Goal: Find specific page/section: Find specific page/section

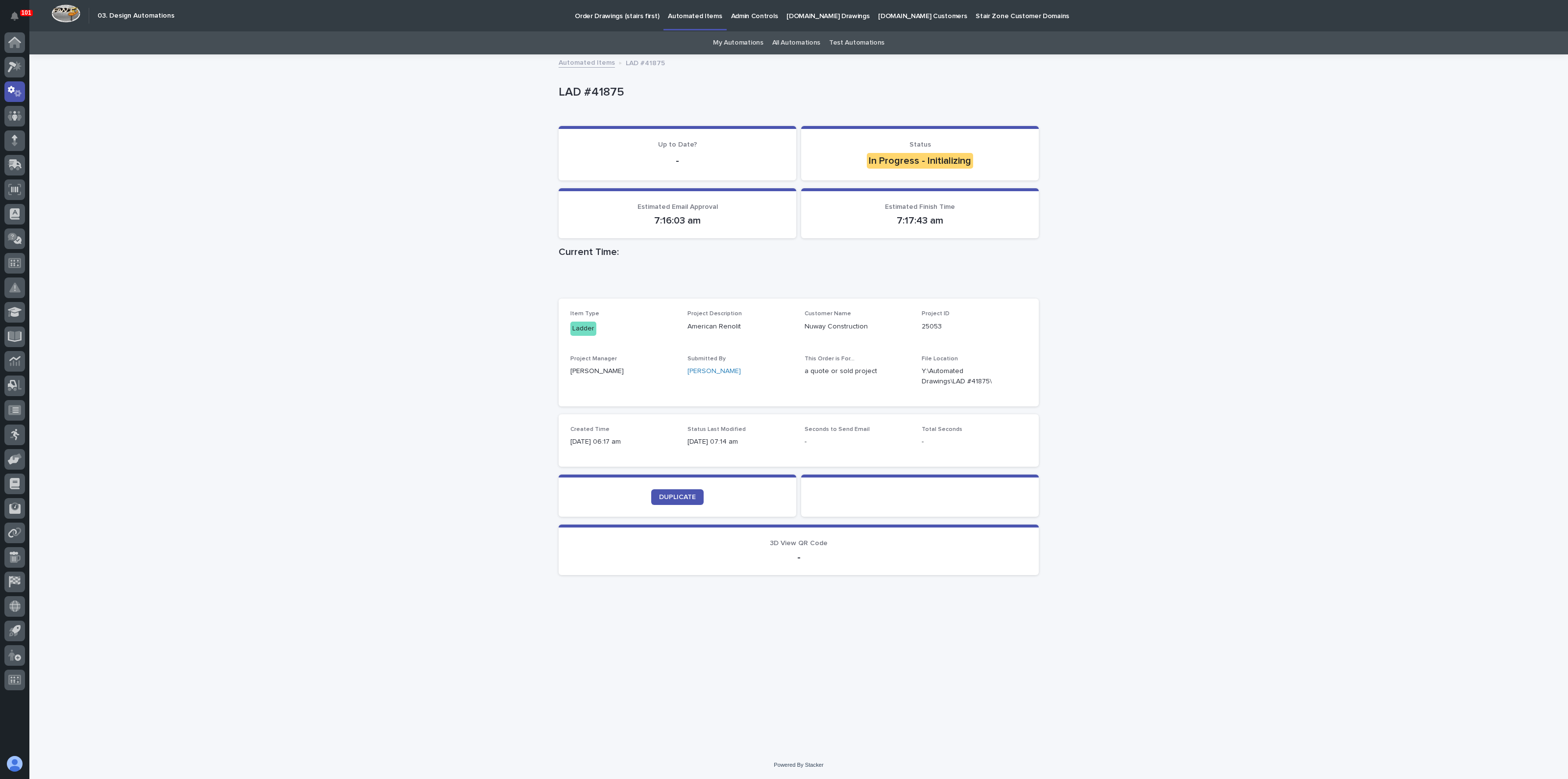
click at [743, 42] on link "My Automations" at bounding box center [738, 42] width 50 height 23
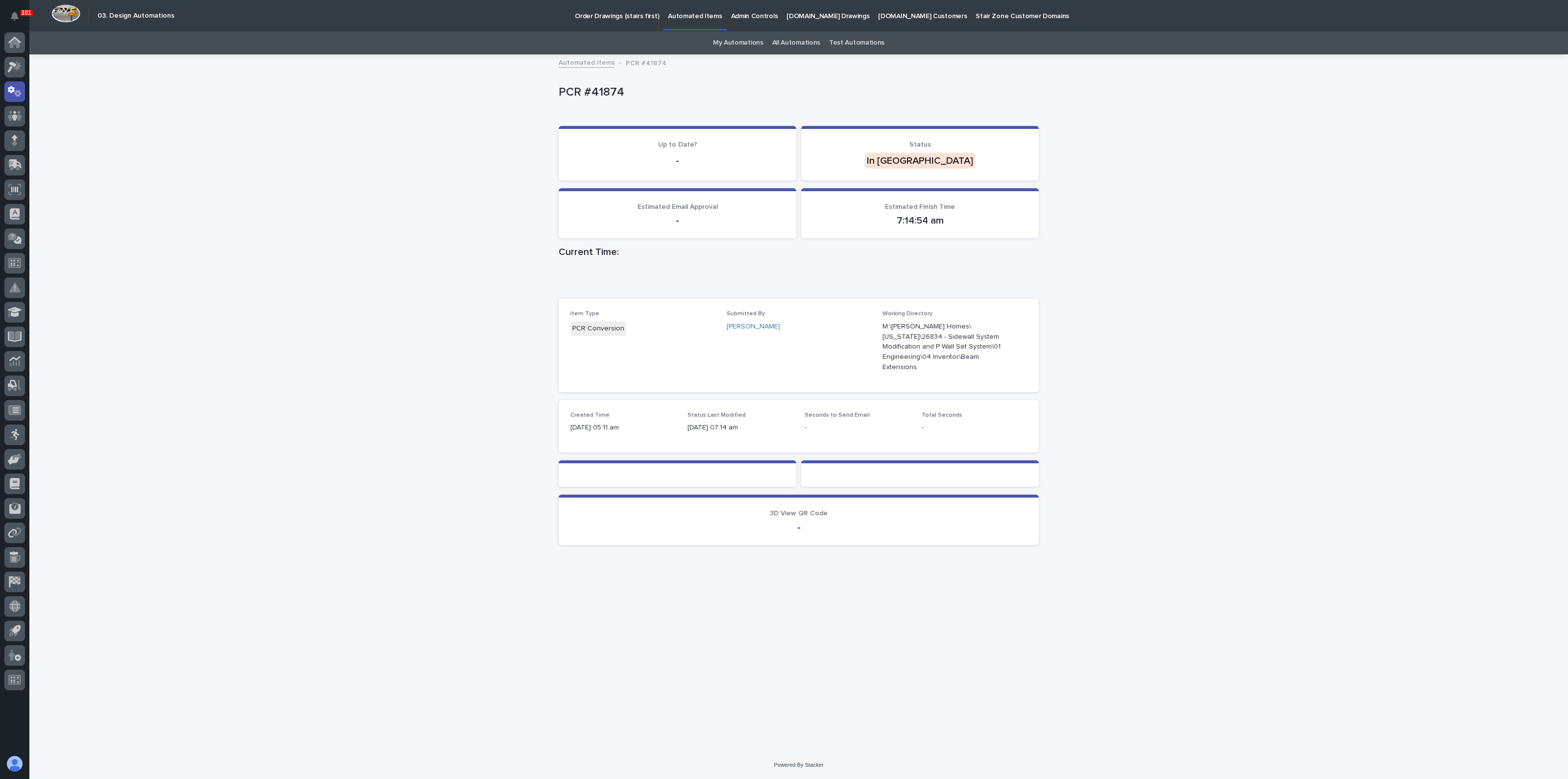
click at [736, 38] on link "My Automations" at bounding box center [738, 42] width 50 height 23
